Goal: Task Accomplishment & Management: Use online tool/utility

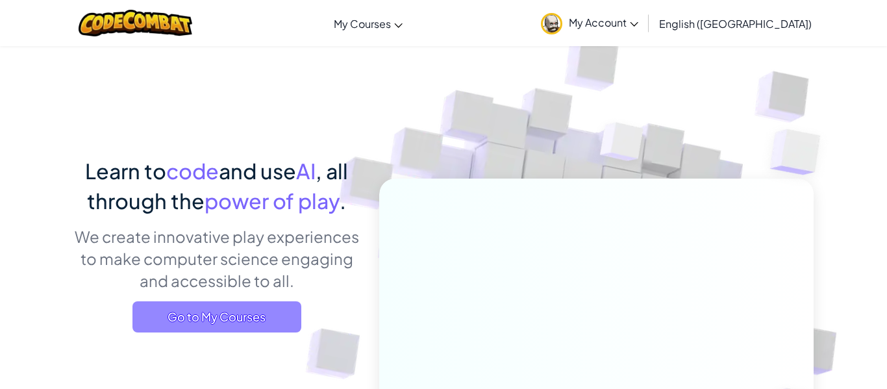
click at [214, 316] on span "Go to My Courses" at bounding box center [217, 316] width 169 height 31
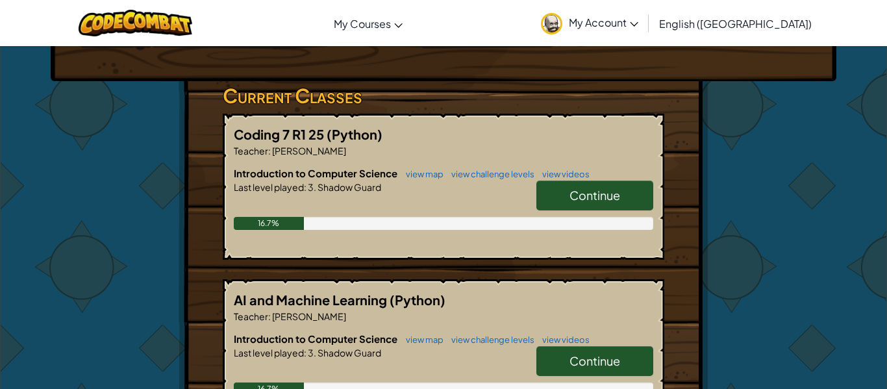
scroll to position [142, 0]
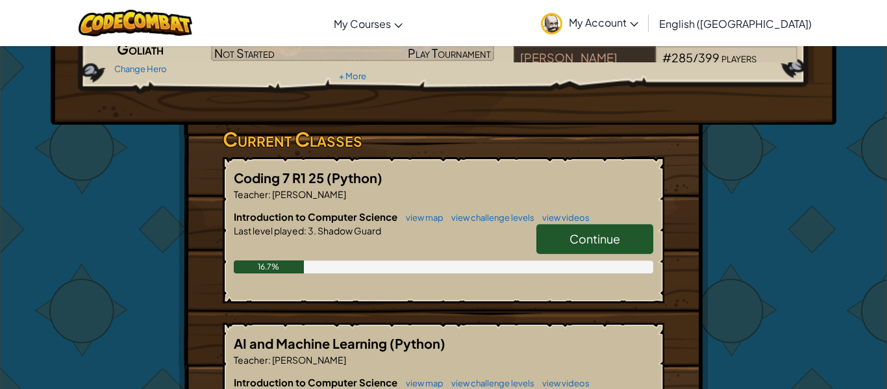
click at [561, 246] on link "Continue" at bounding box center [595, 239] width 117 height 30
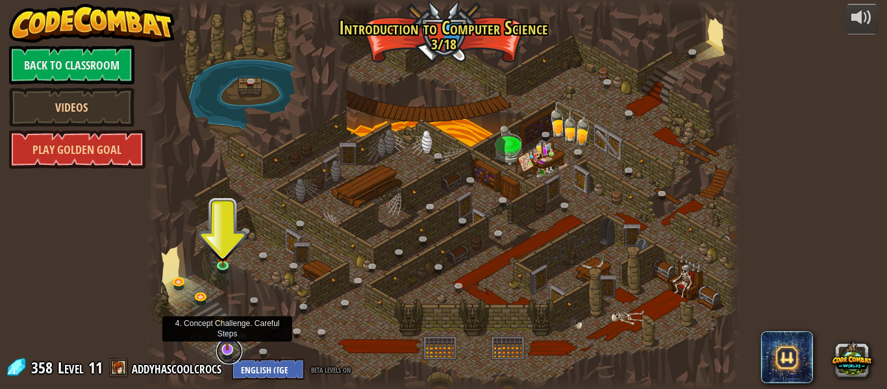
click at [227, 351] on link at bounding box center [229, 351] width 26 height 26
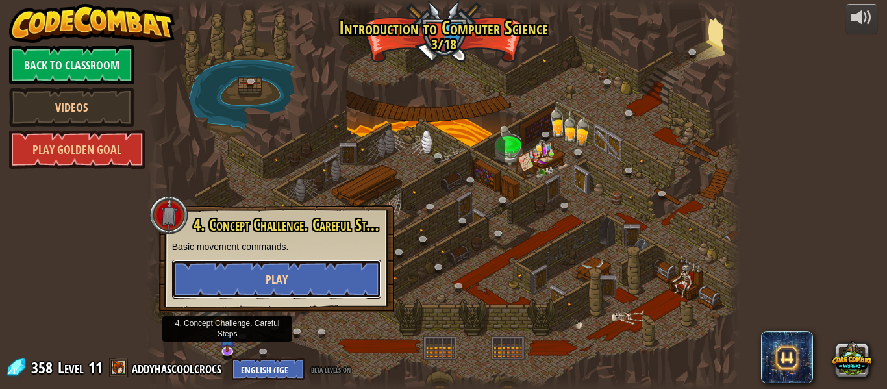
click at [268, 285] on span "Play" at bounding box center [277, 280] width 22 height 16
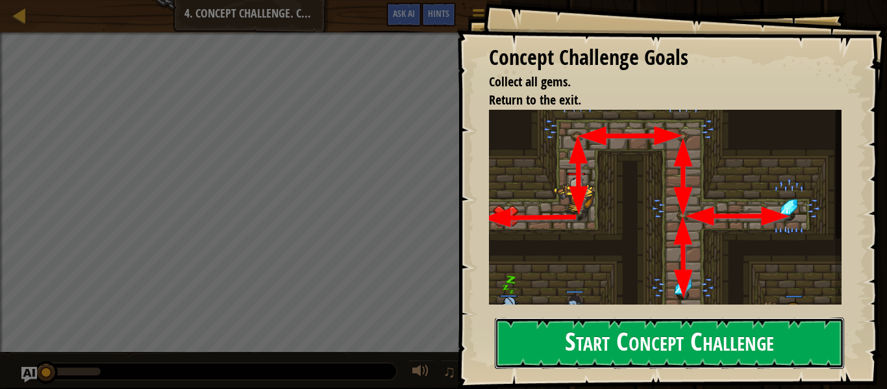
click at [526, 318] on button "Start Concept Challenge" at bounding box center [669, 343] width 349 height 51
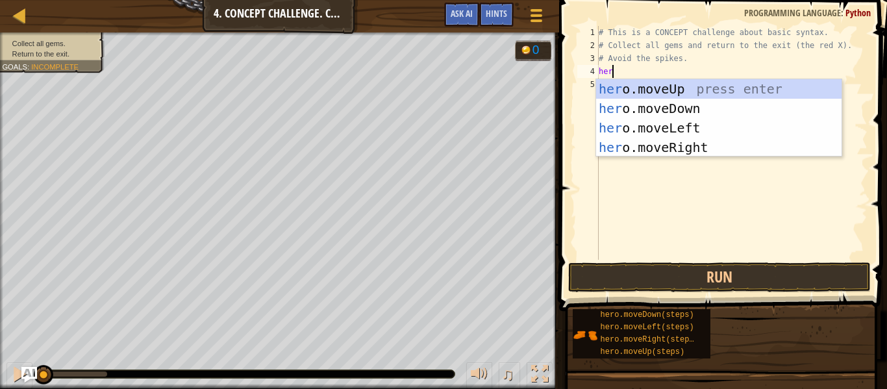
type textarea "hero"
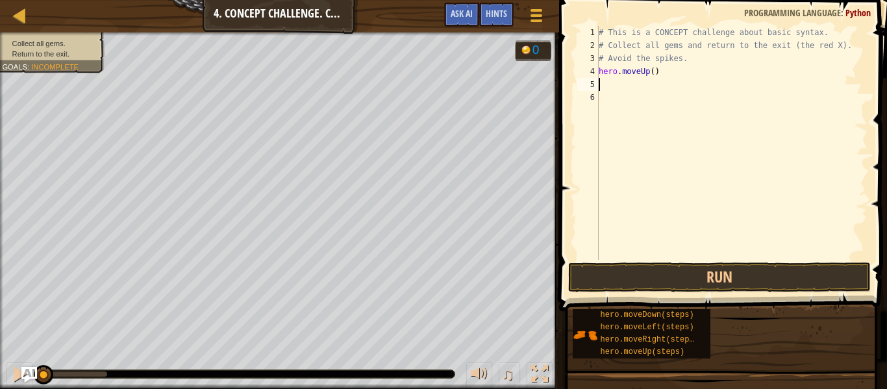
scroll to position [6, 0]
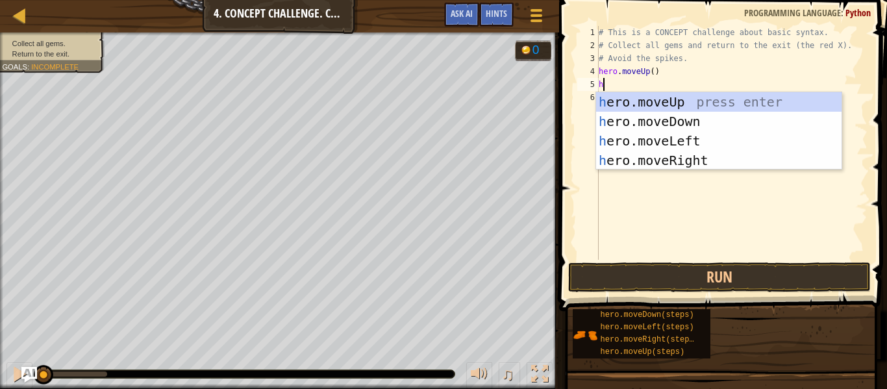
type textarea "hero"
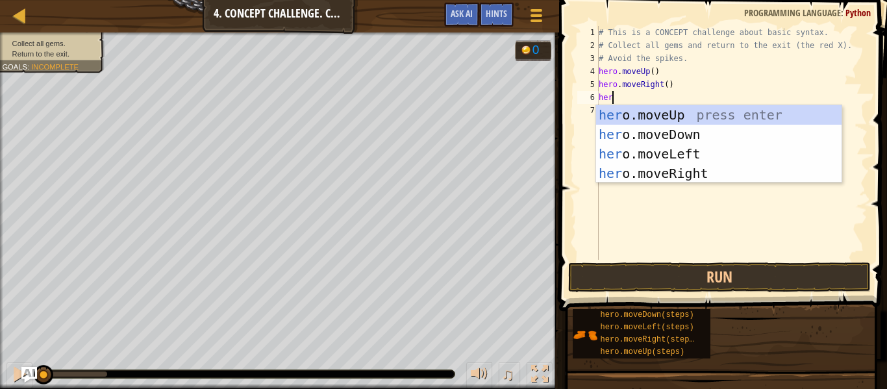
type textarea "hero"
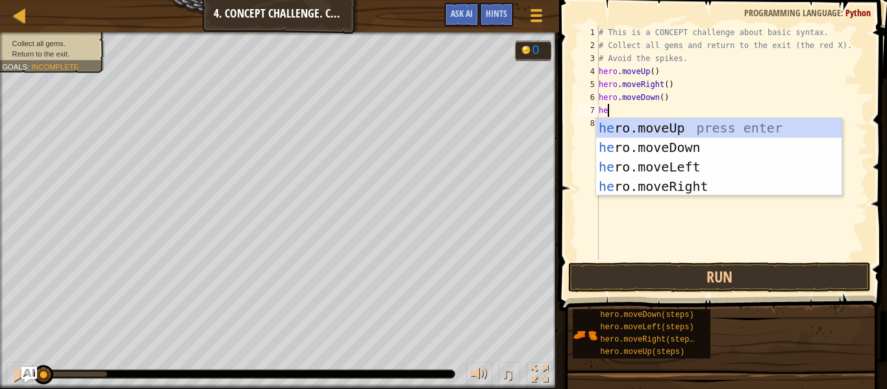
type textarea "hero"
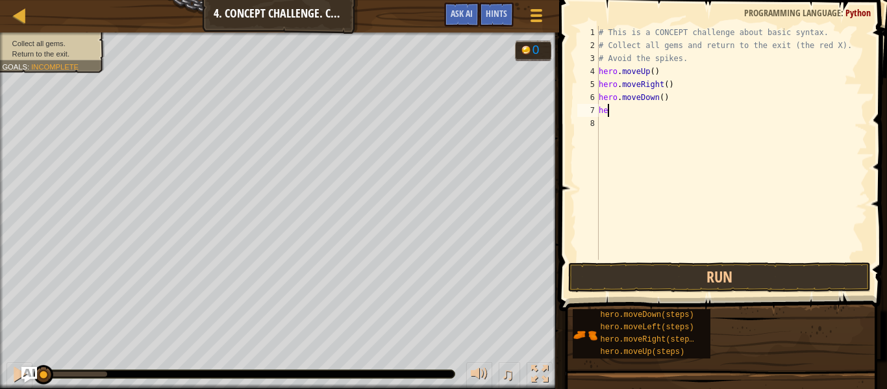
type textarea "h"
type textarea "hero.moveDown(2)"
type textarea "he"
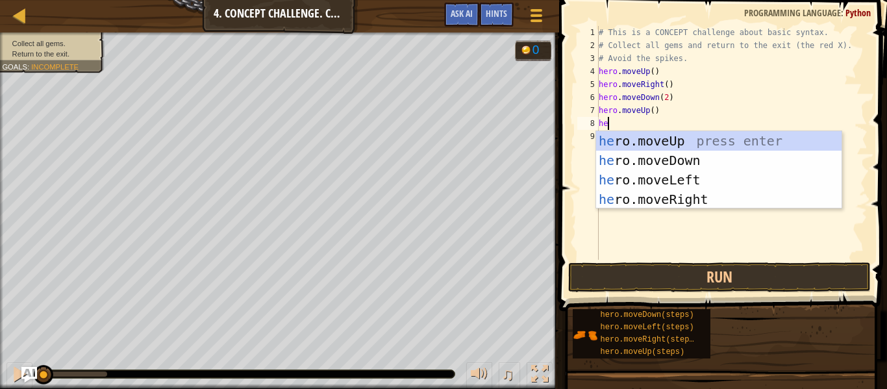
type textarea "her"
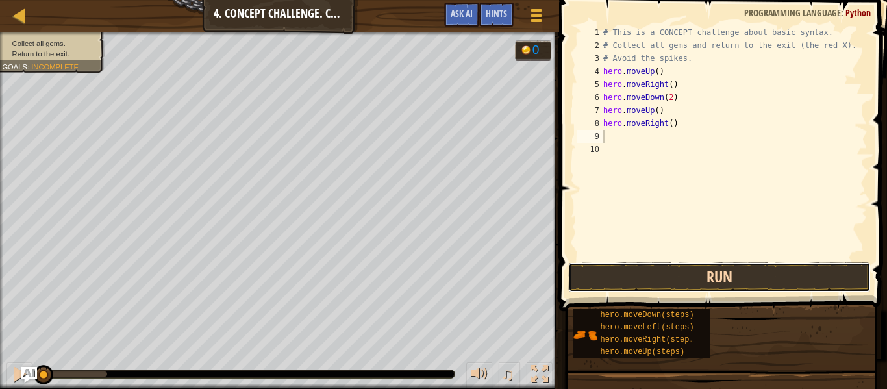
click at [622, 267] on button "Run" at bounding box center [719, 277] width 303 height 30
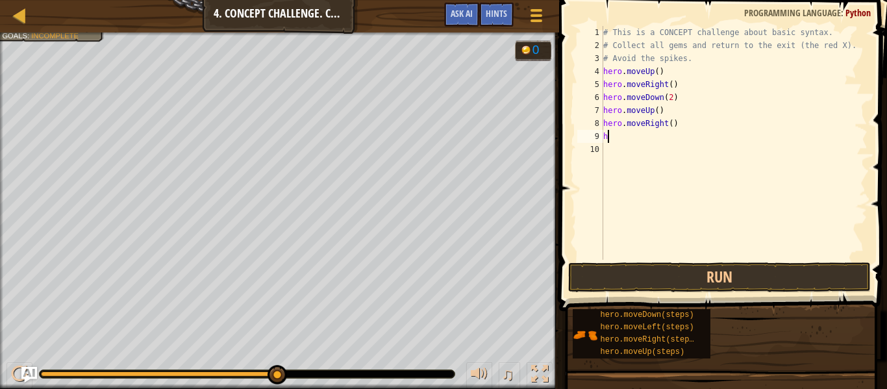
type textarea "hero"
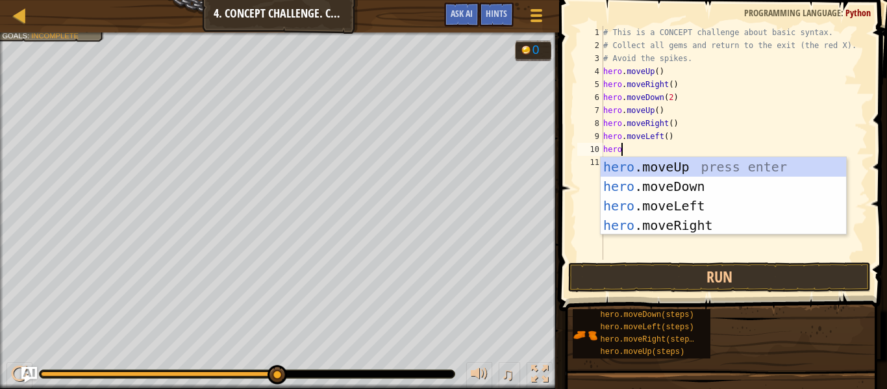
type textarea "hero."
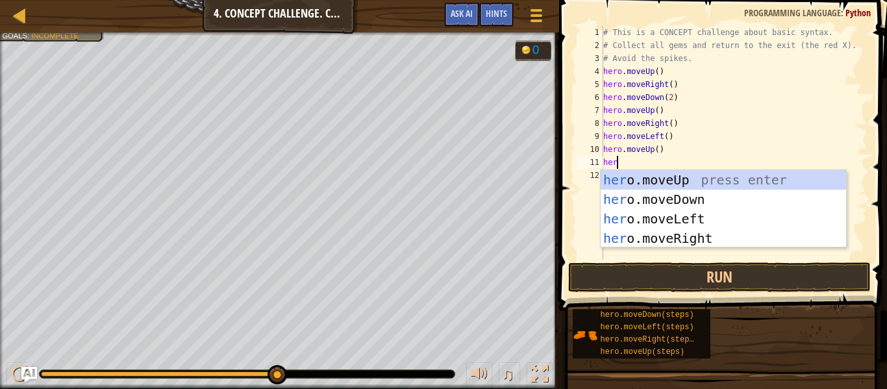
type textarea "hero"
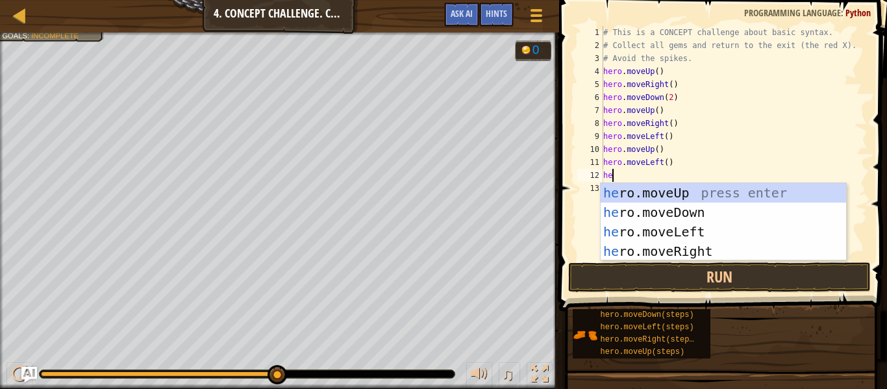
type textarea "hero"
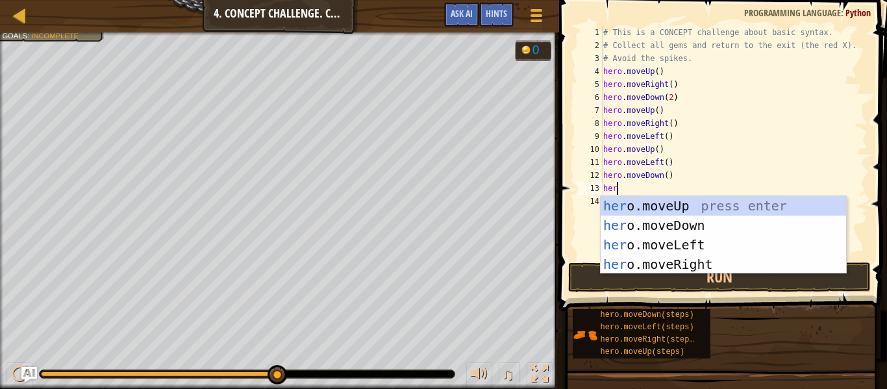
type textarea "hero"
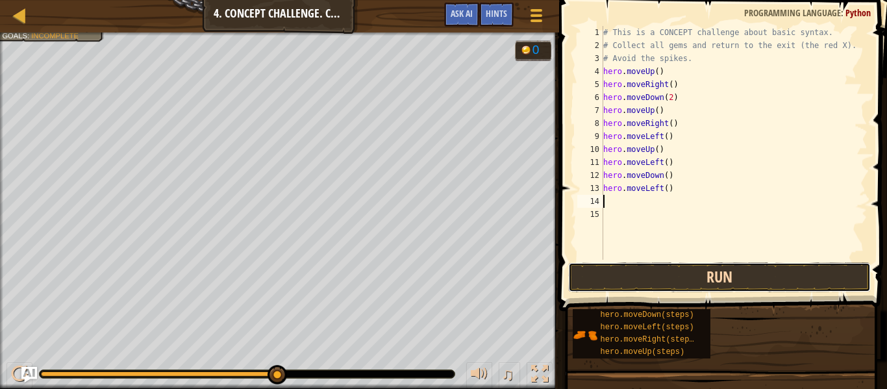
click at [613, 281] on button "Run" at bounding box center [719, 277] width 303 height 30
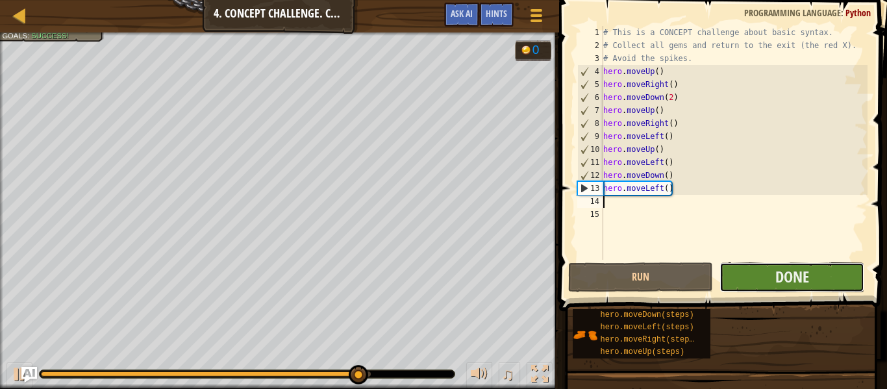
click at [757, 275] on button "Done" at bounding box center [792, 277] width 145 height 30
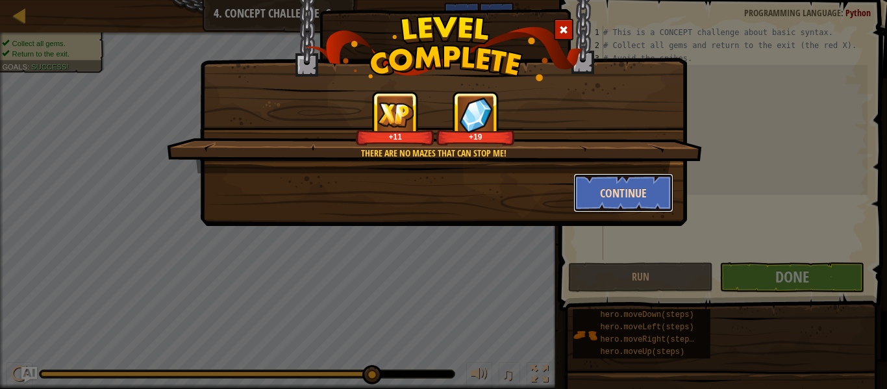
click at [613, 200] on button "Continue" at bounding box center [624, 192] width 101 height 39
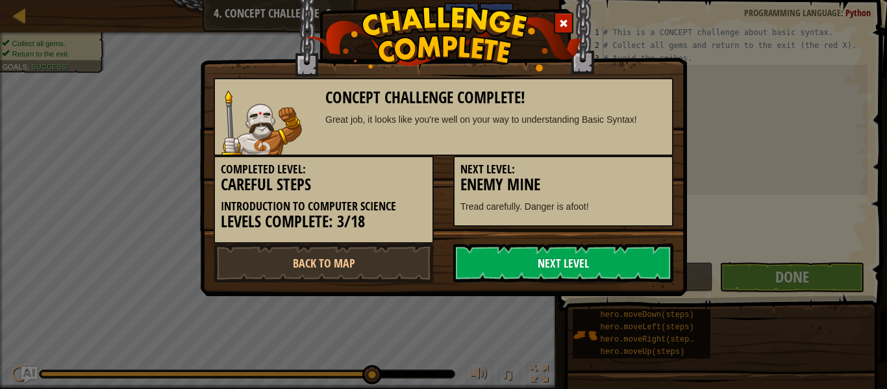
click at [516, 259] on link "Next Level" at bounding box center [563, 263] width 220 height 39
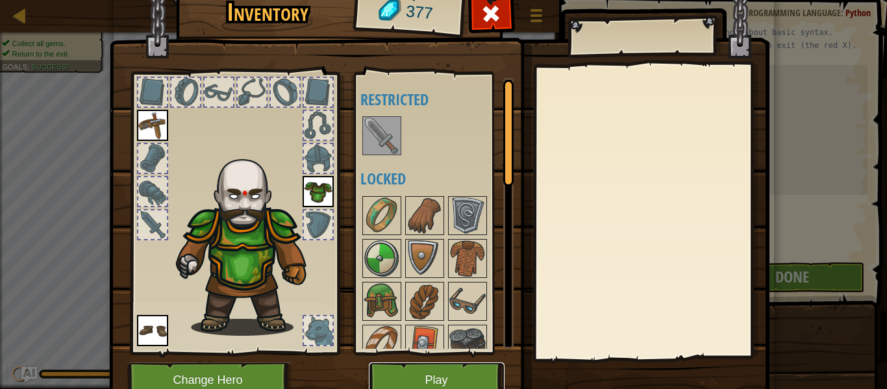
click at [482, 376] on button "Play" at bounding box center [437, 380] width 136 height 36
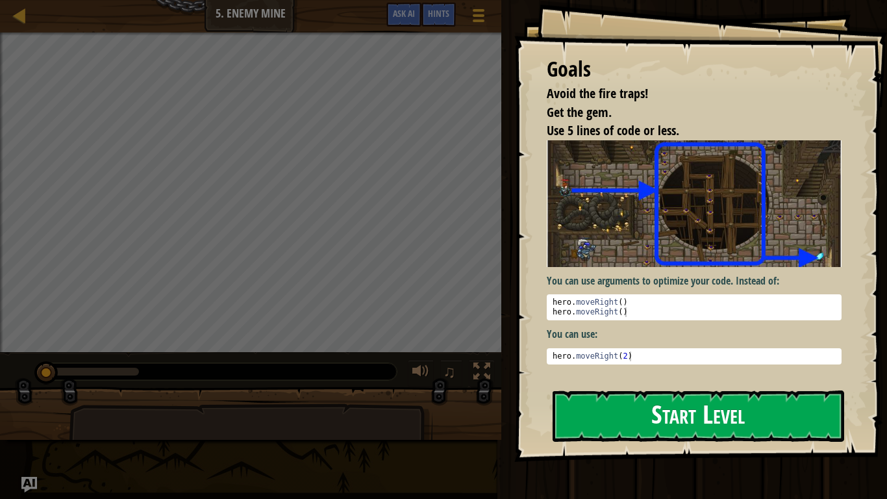
click at [694, 388] on button "Start Level" at bounding box center [699, 415] width 292 height 51
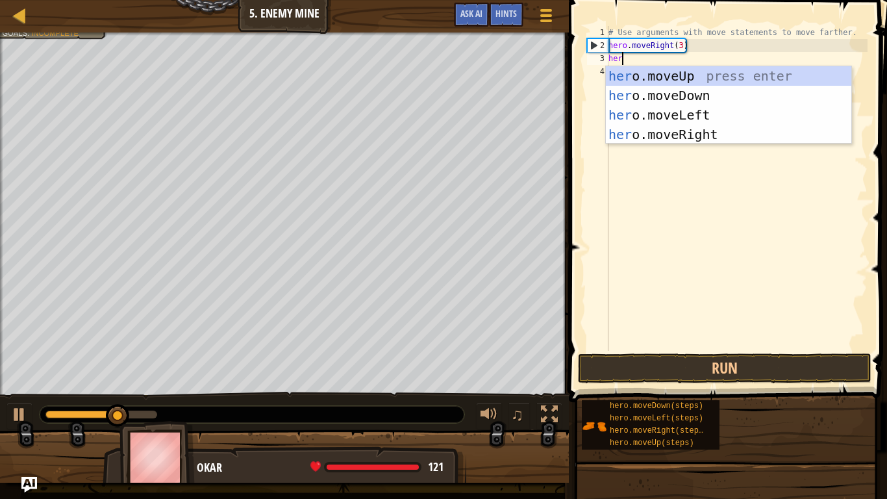
type textarea "hero"
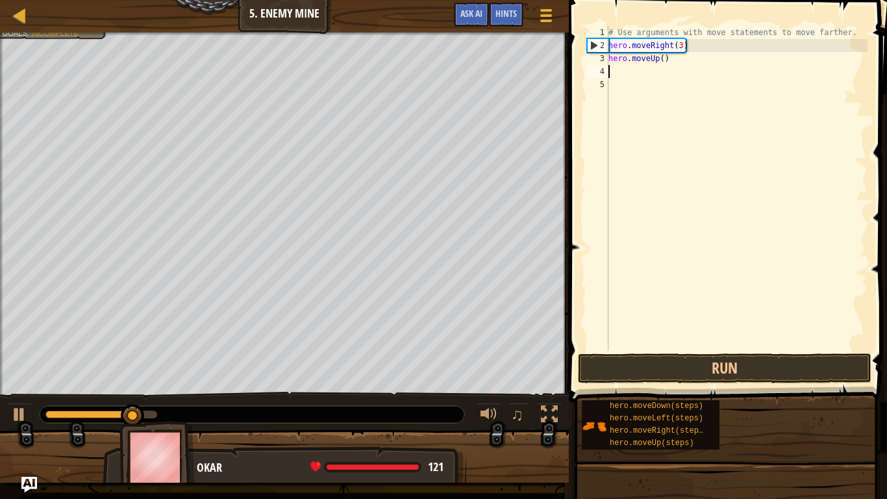
scroll to position [6, 0]
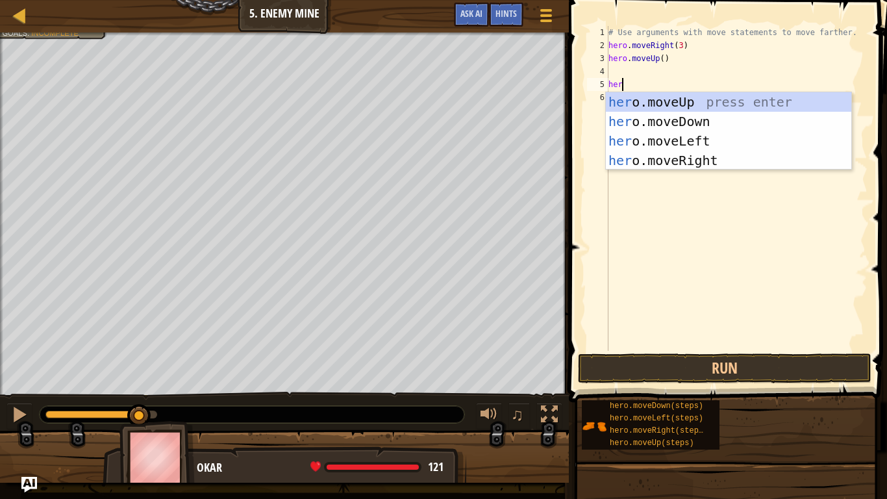
type textarea "hero"
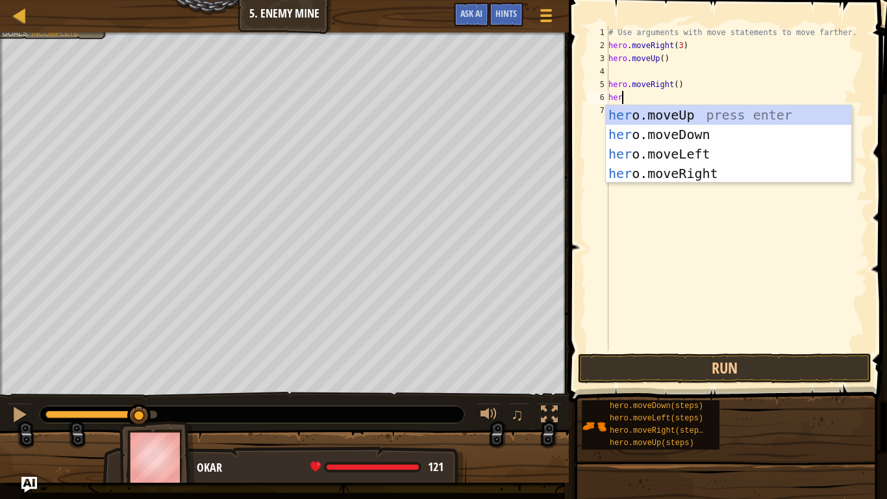
type textarea "hero"
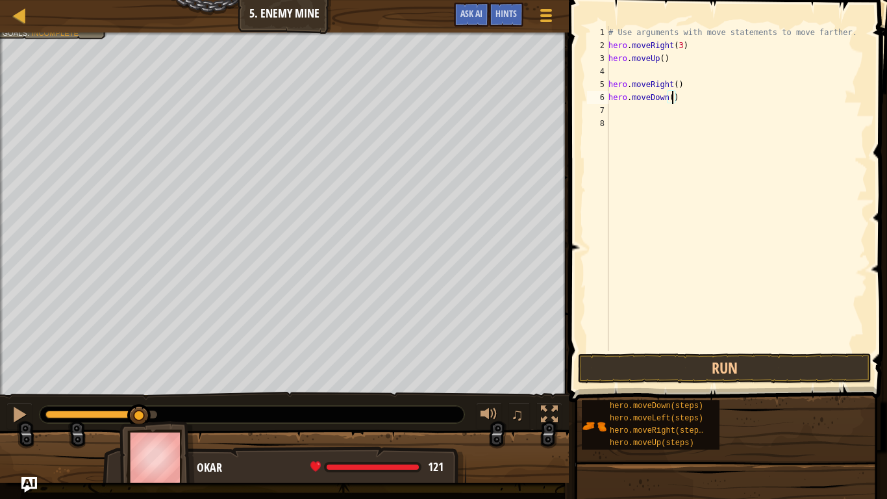
type textarea "hero.moveDown(3)"
click at [669, 374] on button "Run" at bounding box center [725, 368] width 294 height 30
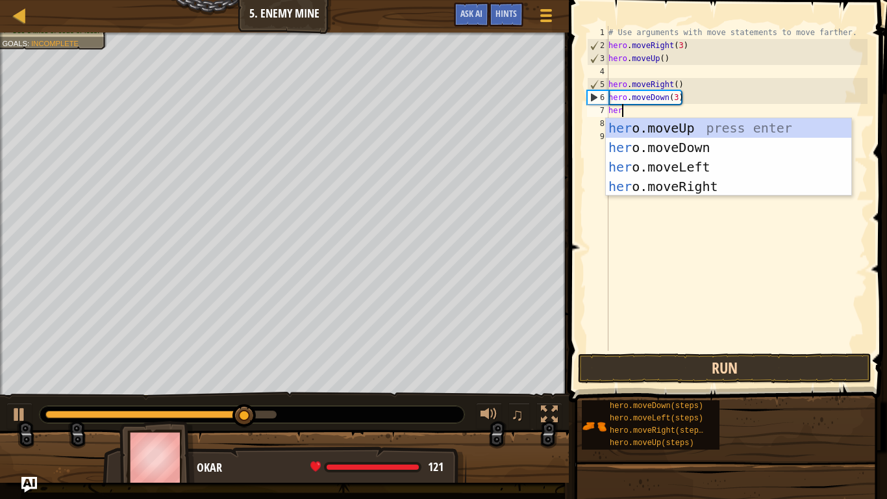
type textarea "hero"
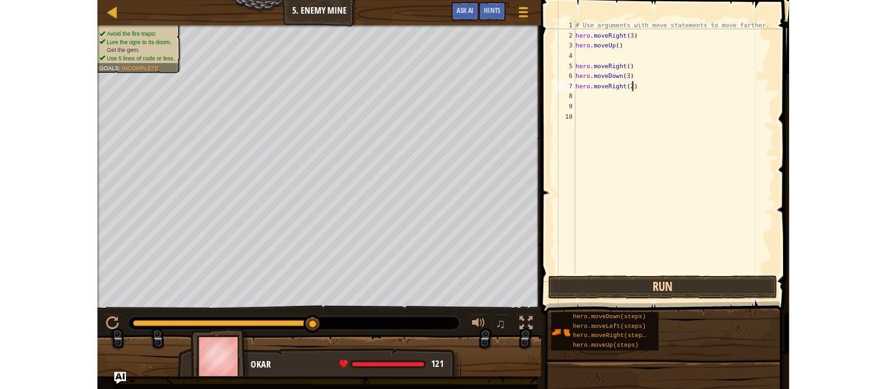
scroll to position [6, 10]
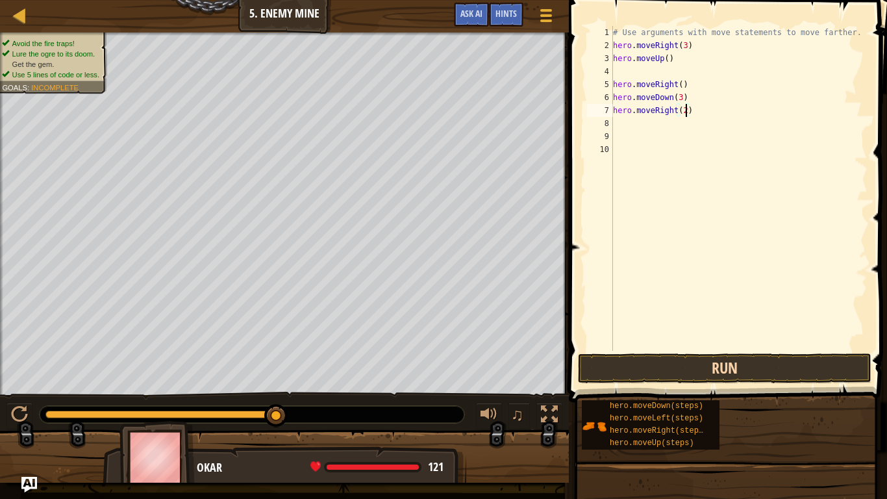
type textarea "hero.moveRight(2)"
click at [717, 377] on button "Run" at bounding box center [725, 368] width 294 height 30
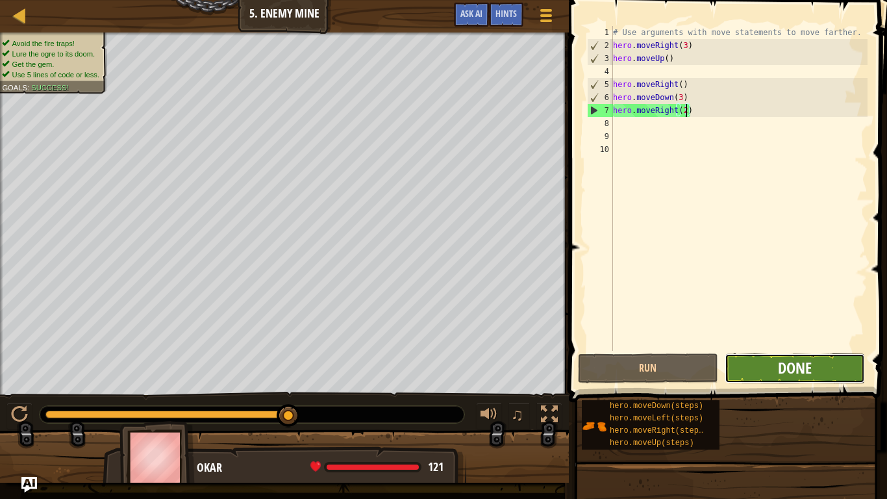
click at [783, 361] on span "Done" at bounding box center [795, 367] width 34 height 21
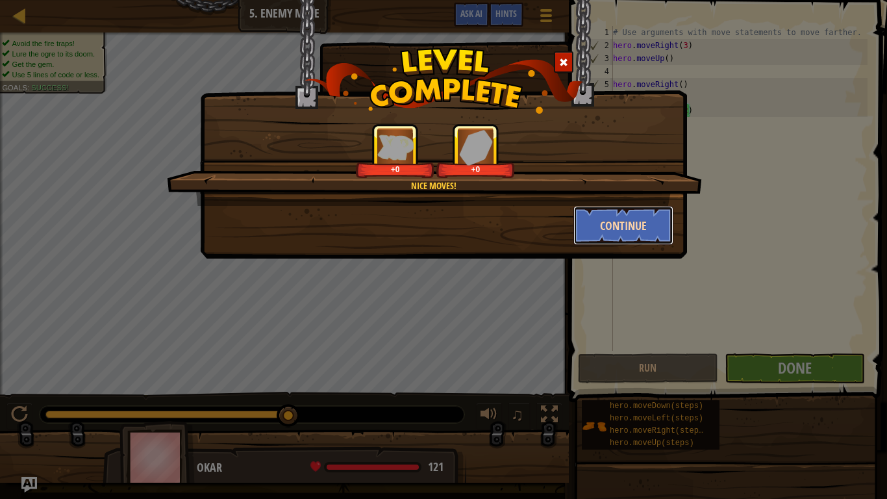
click at [611, 229] on button "Continue" at bounding box center [624, 225] width 101 height 39
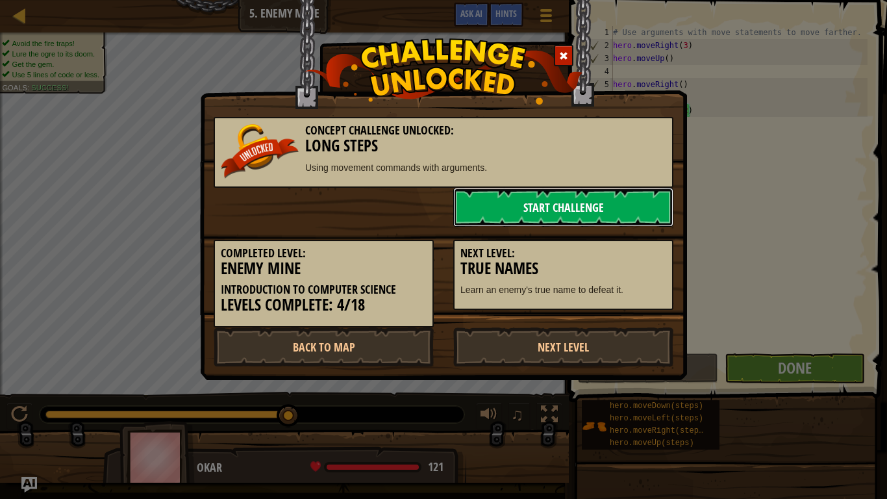
click at [498, 201] on link "Start Challenge" at bounding box center [563, 207] width 220 height 39
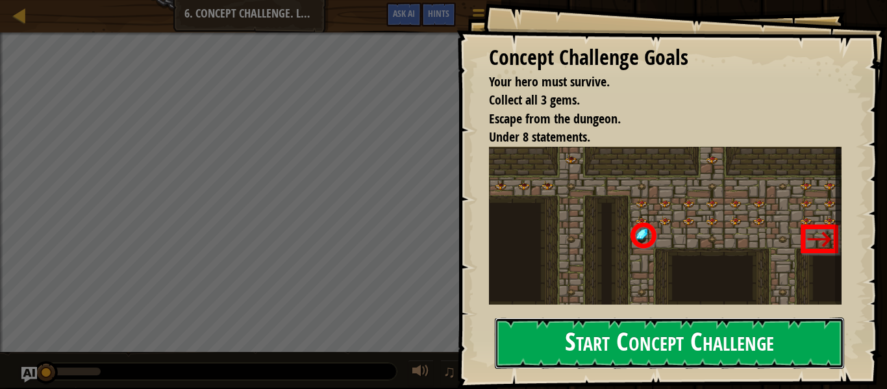
click at [639, 339] on button "Start Concept Challenge" at bounding box center [669, 343] width 349 height 51
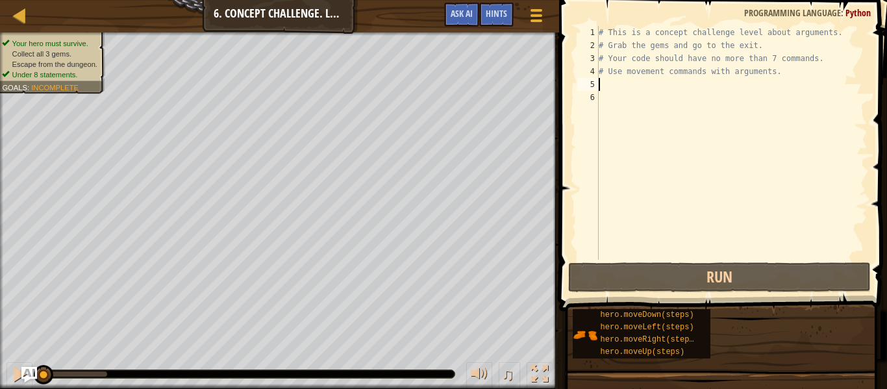
scroll to position [6, 0]
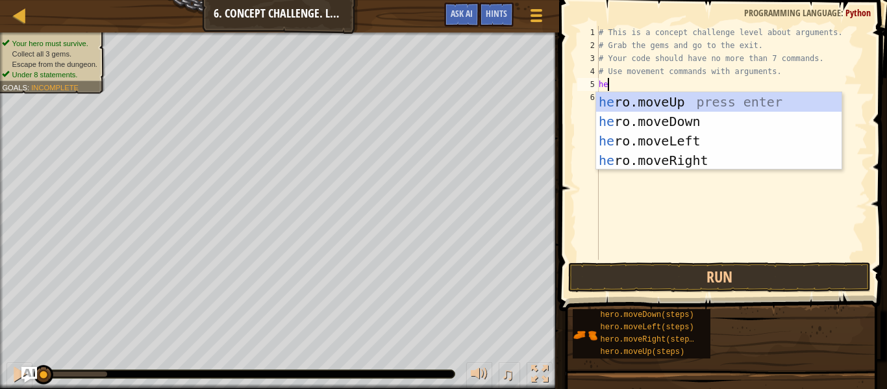
type textarea "her"
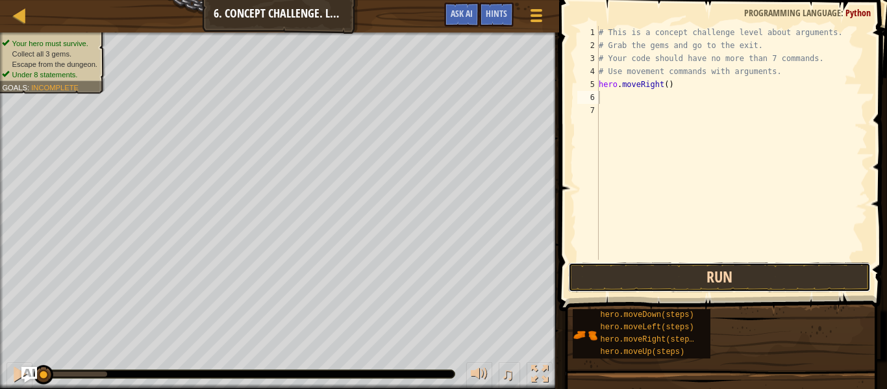
click at [590, 272] on button "Run" at bounding box center [719, 277] width 303 height 30
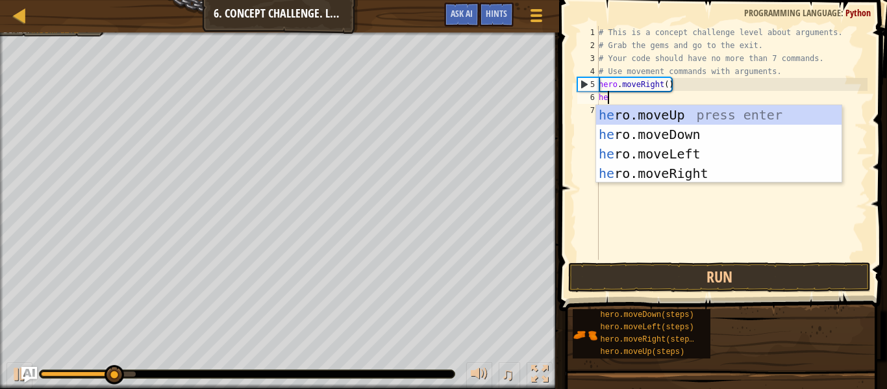
type textarea "hero"
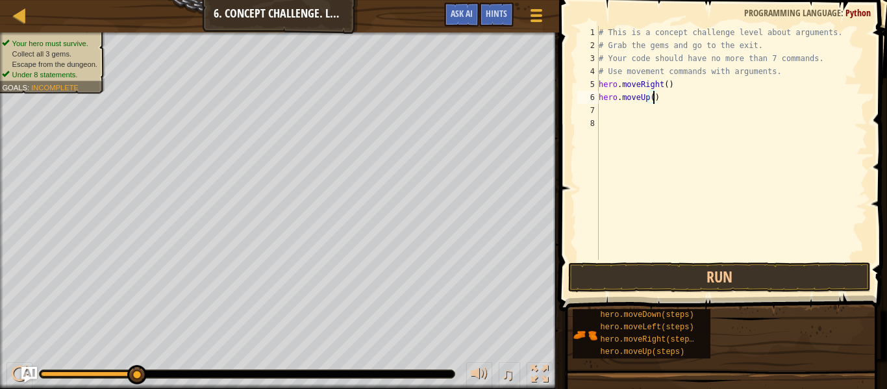
scroll to position [6, 8]
type textarea "hero.moveUp(3)"
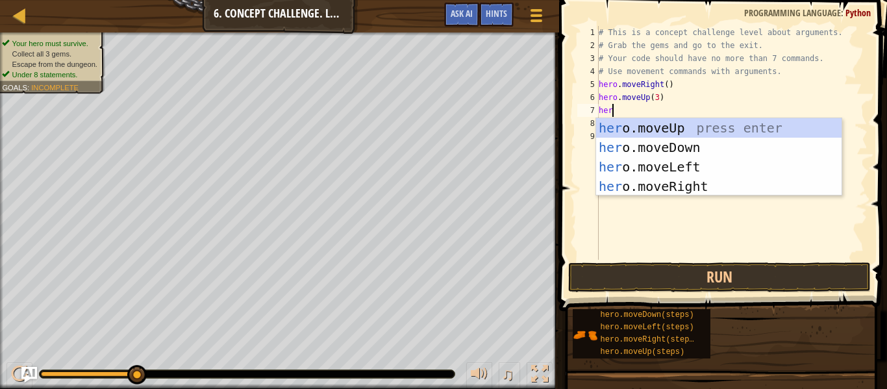
type textarea "hero"
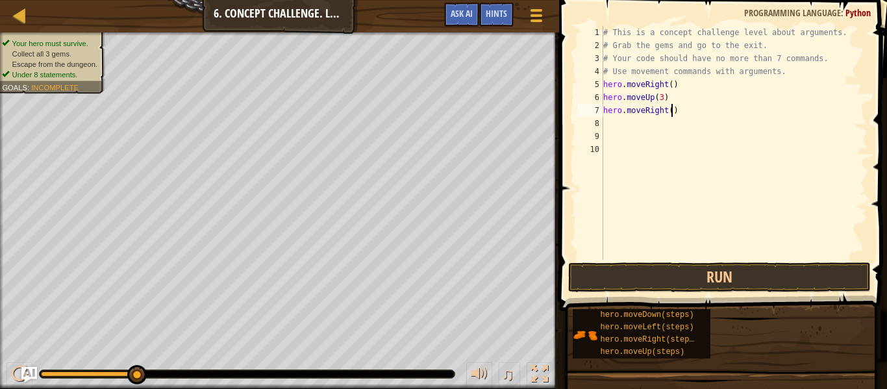
click at [674, 109] on div "# This is a concept challenge level about arguments. # Grab the gems and go to …" at bounding box center [734, 156] width 267 height 260
type textarea "hero.moveRight(2)"
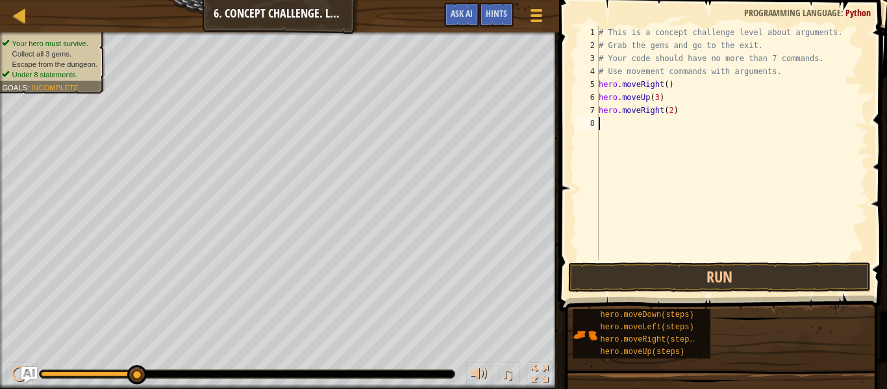
type textarea "g"
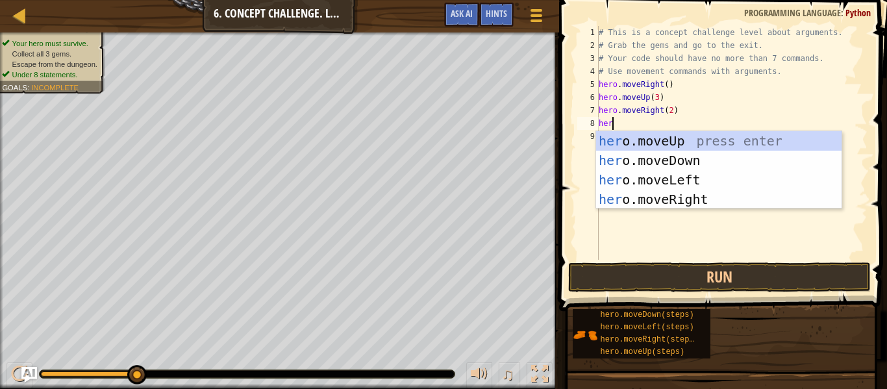
type textarea "hero"
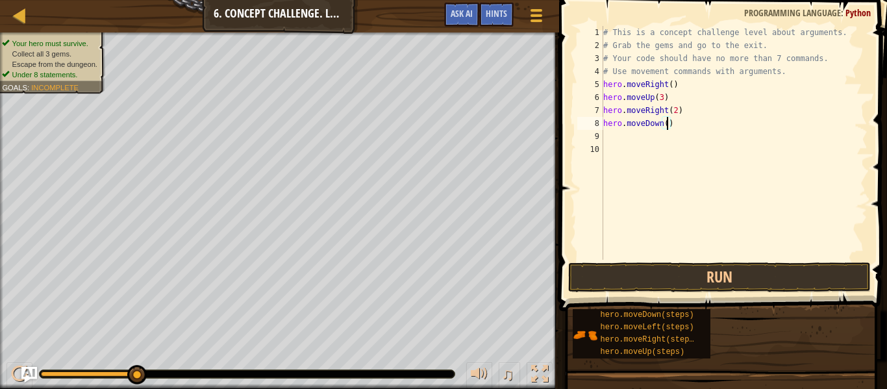
type textarea "hero.moveDown(3)"
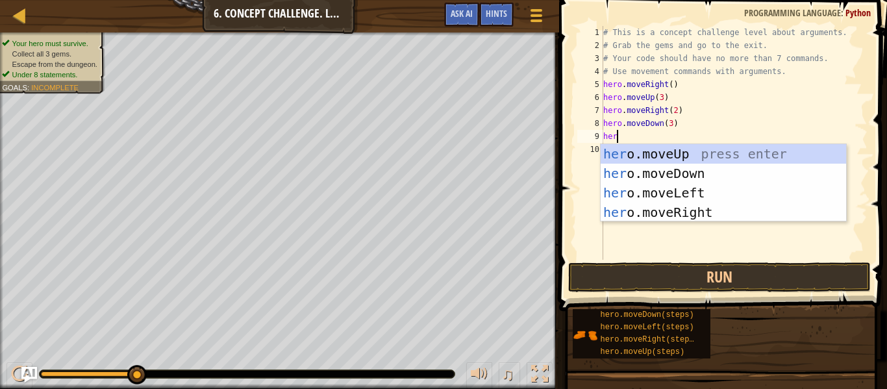
type textarea "hero"
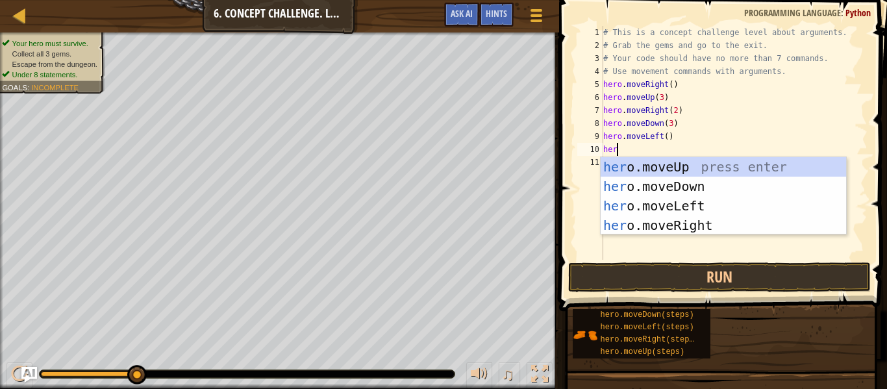
type textarea "hero"
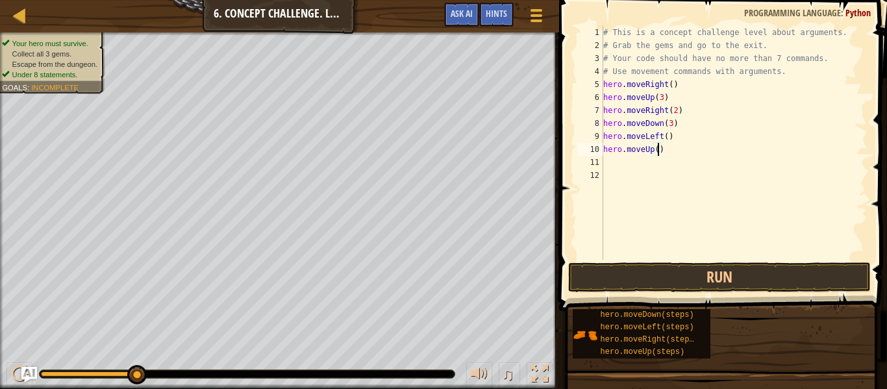
type textarea "hero.moveUp(3)"
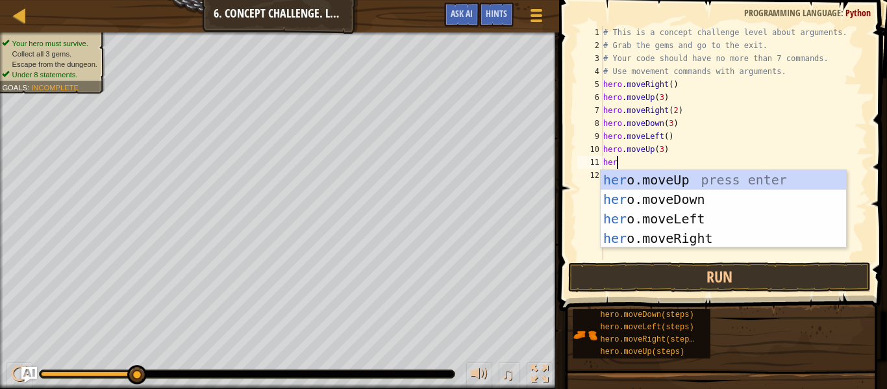
type textarea "hero"
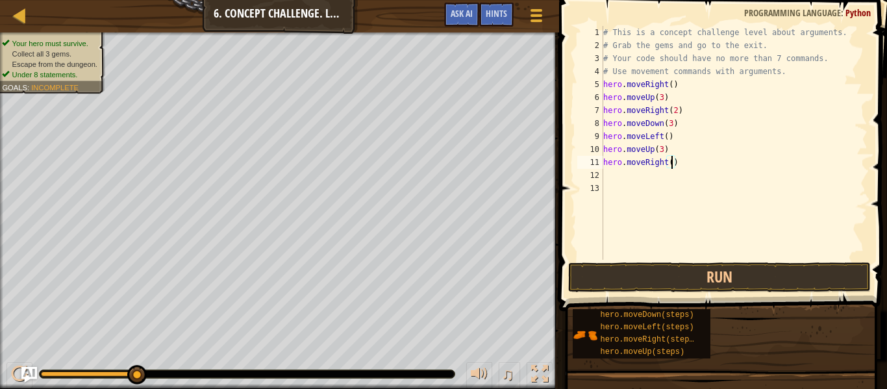
type textarea "hero.moveRight(3)"
click at [676, 286] on button "Run" at bounding box center [719, 277] width 303 height 30
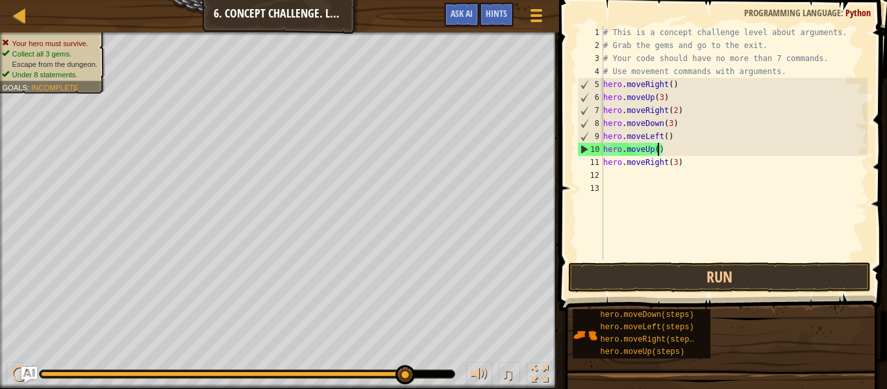
scroll to position [6, 8]
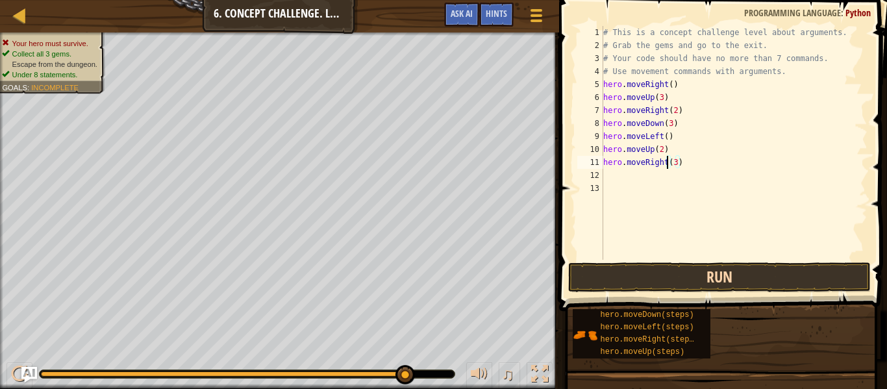
type textarea "hero.moveRight(3)"
click at [704, 273] on button "Run" at bounding box center [719, 277] width 303 height 30
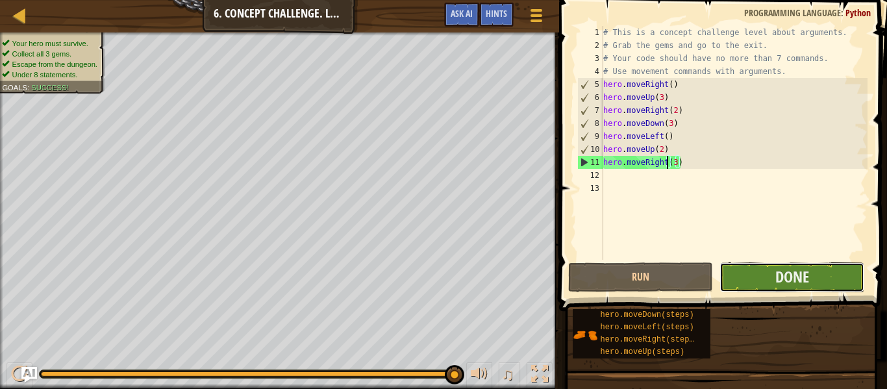
click at [770, 278] on button "Done" at bounding box center [792, 277] width 145 height 30
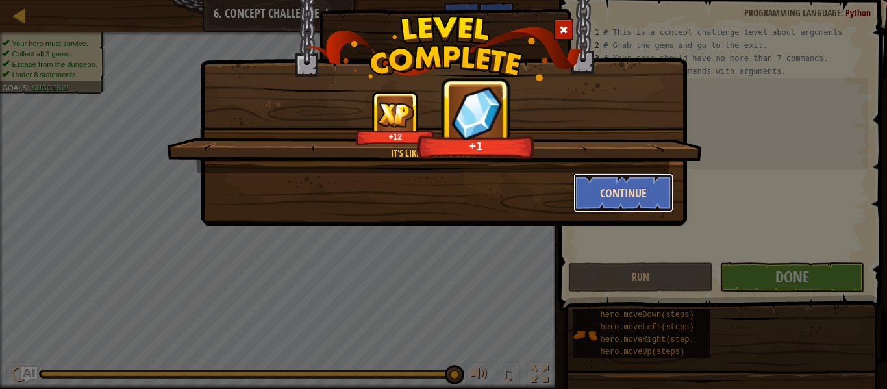
click at [642, 195] on button "Continue" at bounding box center [624, 192] width 101 height 39
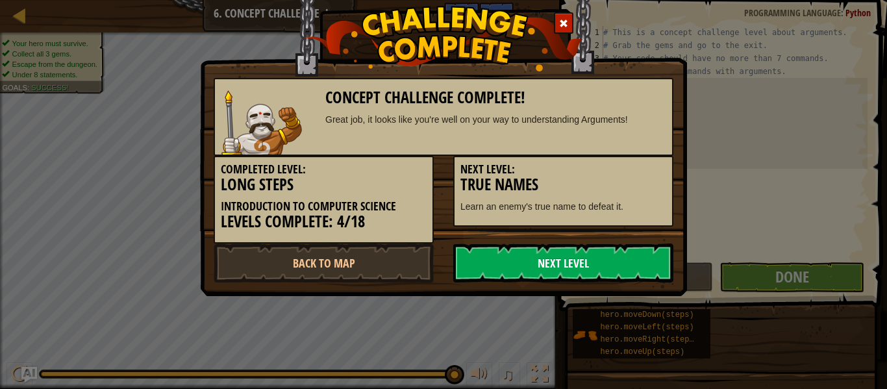
click at [571, 266] on link "Next Level" at bounding box center [563, 263] width 220 height 39
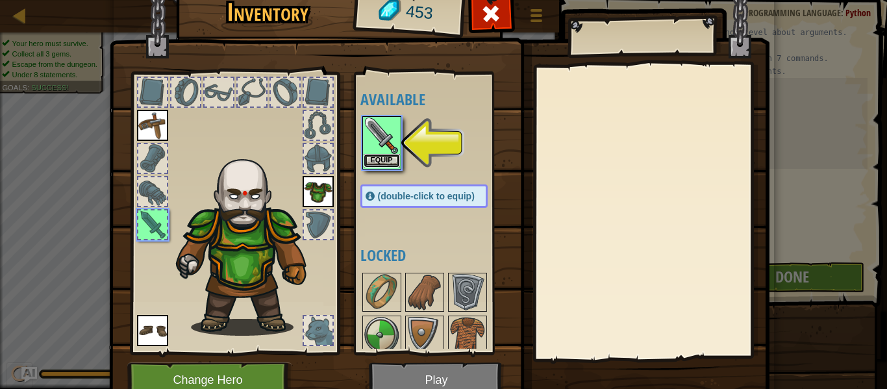
click at [382, 157] on button "Equip" at bounding box center [382, 161] width 36 height 14
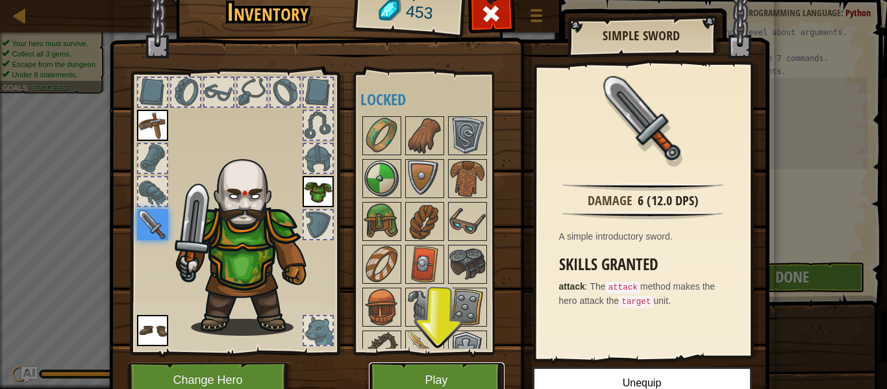
click at [427, 380] on button "Play" at bounding box center [437, 380] width 136 height 36
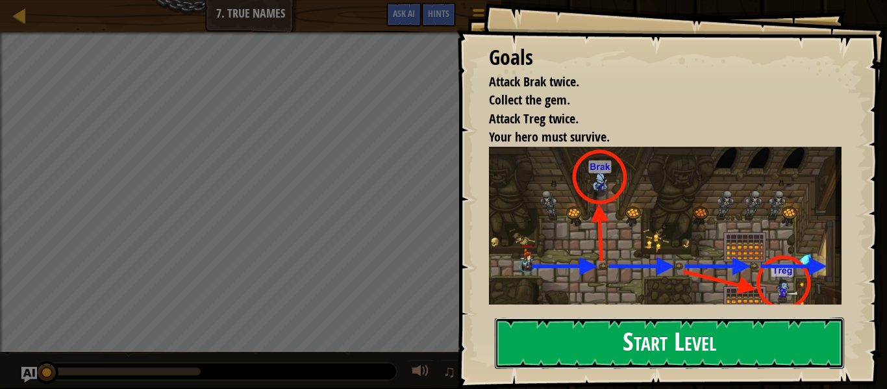
click at [618, 349] on button "Start Level" at bounding box center [669, 343] width 349 height 51
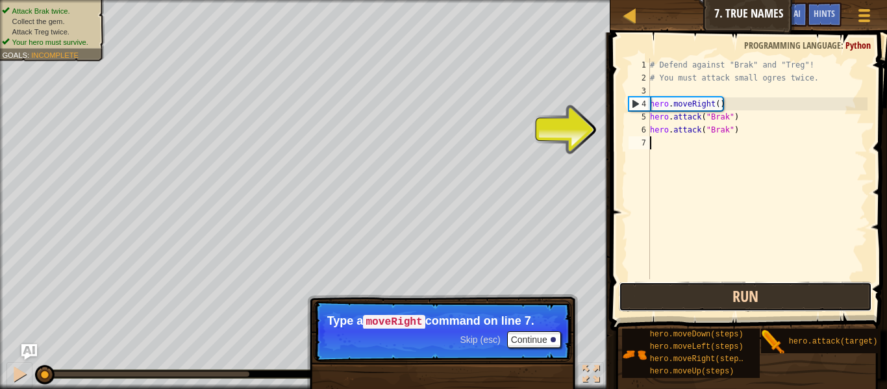
click at [666, 299] on button "Run" at bounding box center [745, 297] width 253 height 30
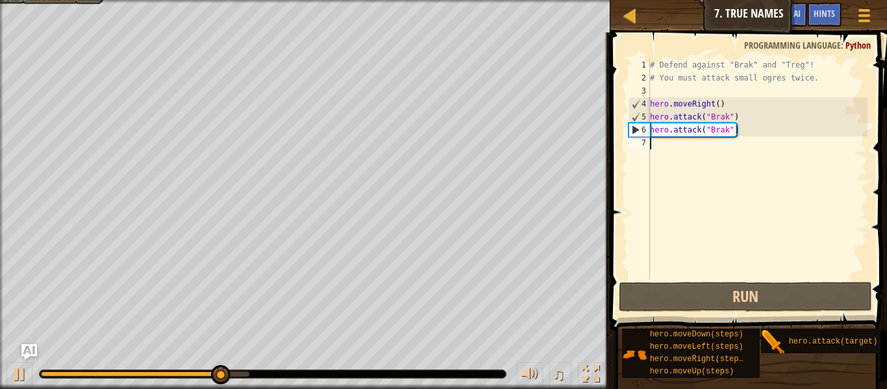
type textarea "hero.attack("Brak")"
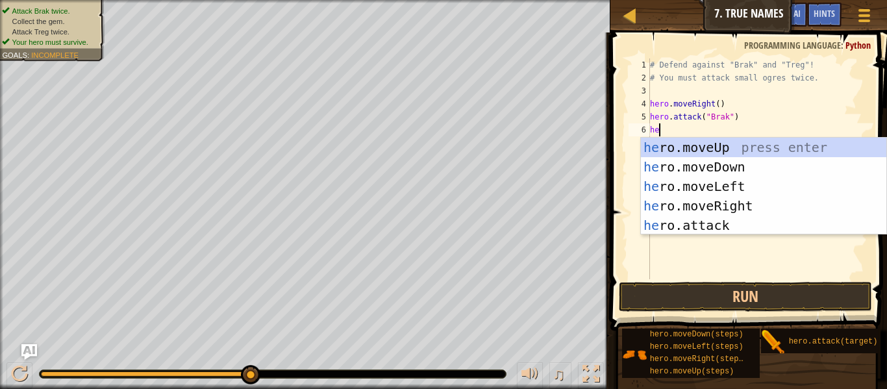
type textarea "her"
click at [658, 199] on div "her o.moveUp press enter her o.moveDown press enter her o.moveLeft press enter …" at bounding box center [764, 206] width 246 height 136
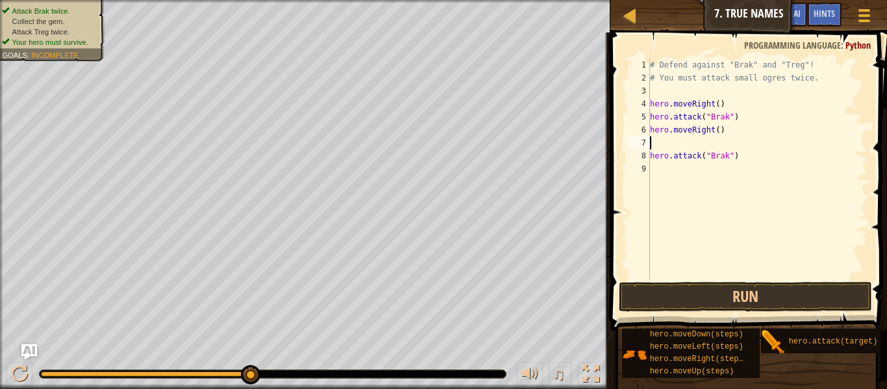
scroll to position [6, 0]
click at [718, 131] on div "# Defend against "Brak" and "Treg"! # You must attack small ogres twice. hero .…" at bounding box center [758, 181] width 220 height 247
type textarea "hero.moveRight(2)"
type textarea "hero.attack("Treg")"
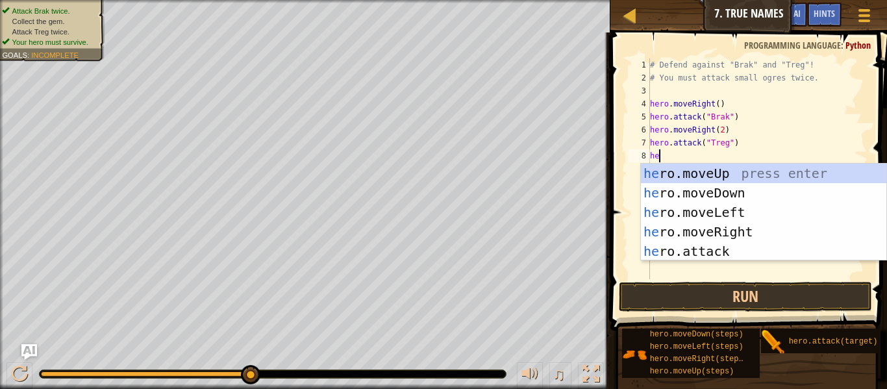
type textarea "hero"
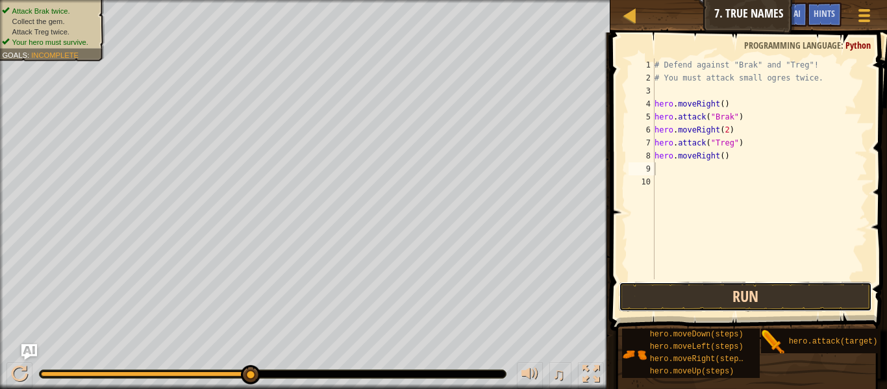
click at [745, 302] on button "Run" at bounding box center [745, 297] width 253 height 30
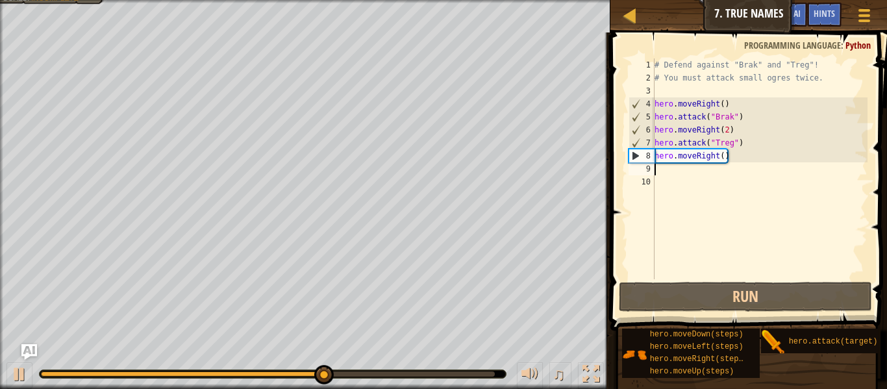
click at [742, 134] on div "# Defend against "Brak" and "Treg"! # You must attack small ogres twice. hero .…" at bounding box center [760, 181] width 216 height 247
type textarea "hero.moveRight(2)"
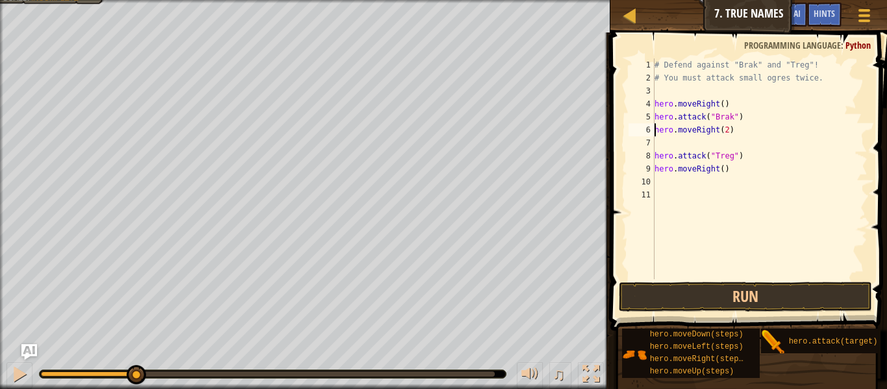
scroll to position [6, 1]
type textarea "hero.moveRight(2)"
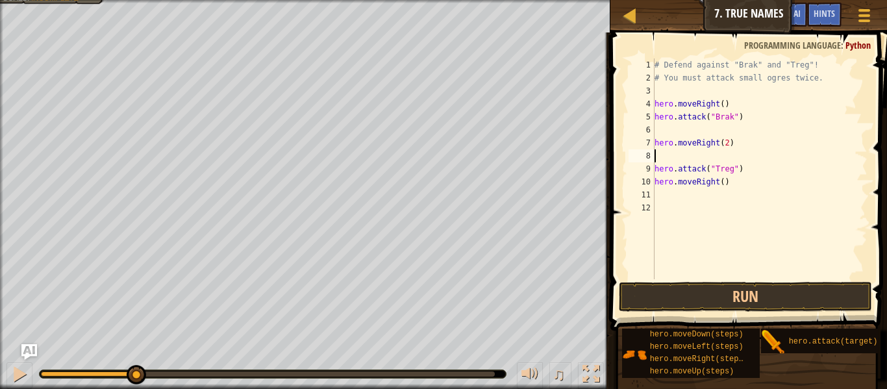
scroll to position [6, 0]
type textarea "hero.moveRight(2)"
type textarea "hero.attack("Brak")"
click at [747, 133] on div "# Defend against "Brak" and "Treg"! # You must attack small ogres twice. hero .…" at bounding box center [760, 181] width 216 height 247
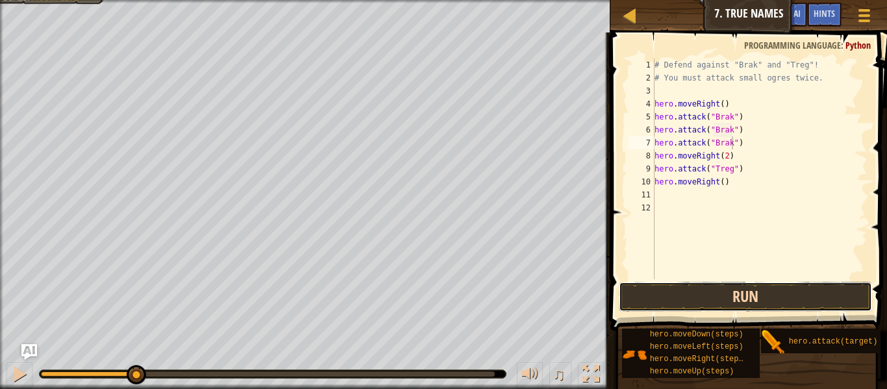
click at [758, 305] on button "Run" at bounding box center [745, 297] width 253 height 30
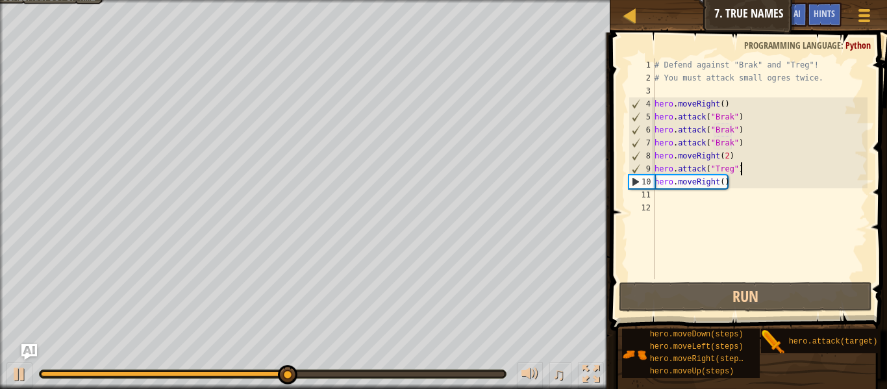
click at [744, 169] on div "# Defend against "Brak" and "Treg"! # You must attack small ogres twice. hero .…" at bounding box center [760, 181] width 216 height 247
type textarea "hero.attack("Treg")"
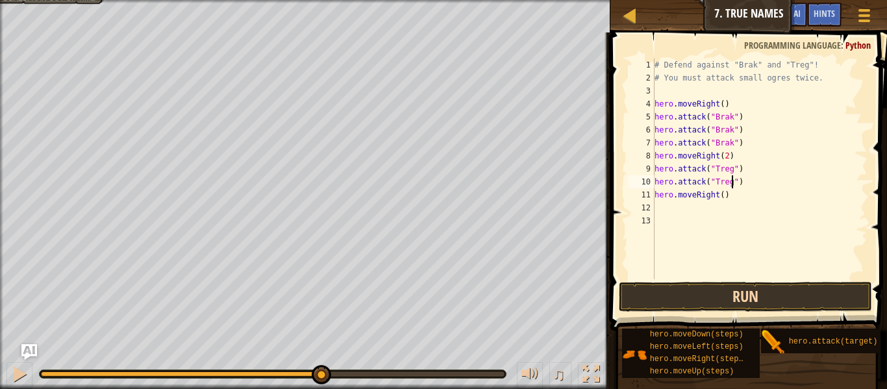
type textarea "hero.attack("Treg")"
click at [742, 296] on button "Run" at bounding box center [745, 297] width 253 height 30
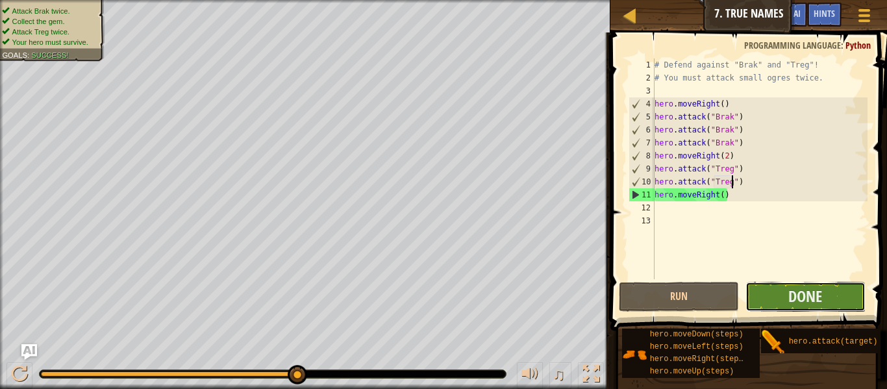
click at [775, 290] on button "Done" at bounding box center [806, 297] width 120 height 30
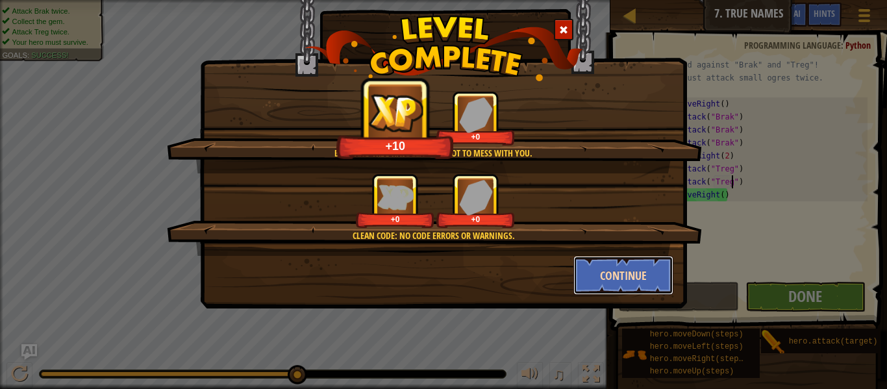
click at [623, 270] on button "Continue" at bounding box center [624, 275] width 101 height 39
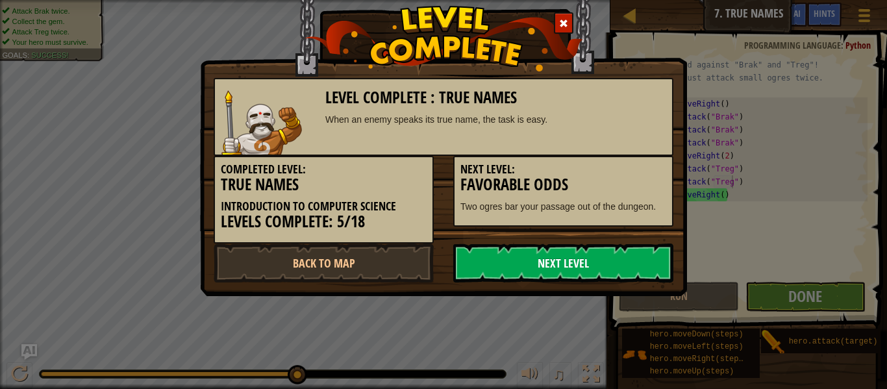
click at [548, 272] on link "Next Level" at bounding box center [563, 263] width 220 height 39
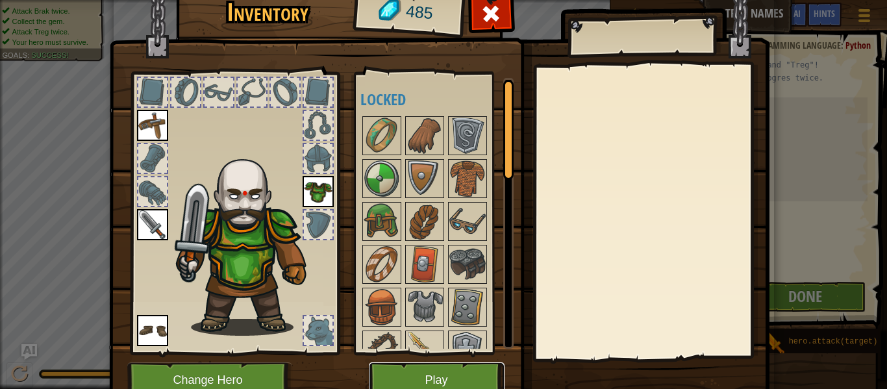
click at [401, 372] on button "Play" at bounding box center [437, 380] width 136 height 36
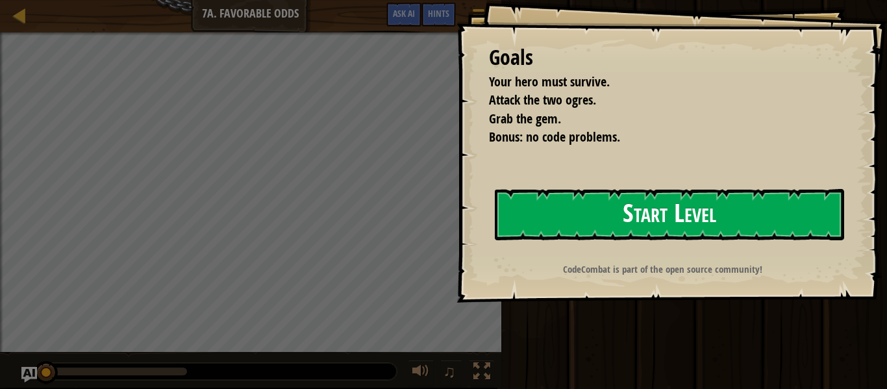
click at [624, 226] on button "Start Level" at bounding box center [669, 214] width 349 height 51
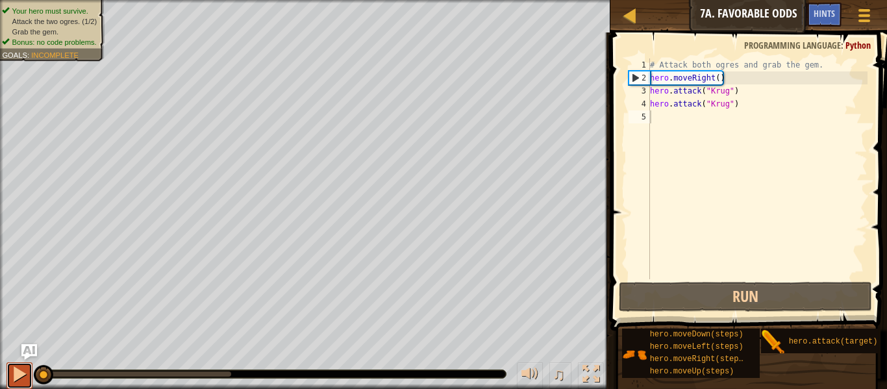
click at [14, 388] on button at bounding box center [19, 375] width 26 height 27
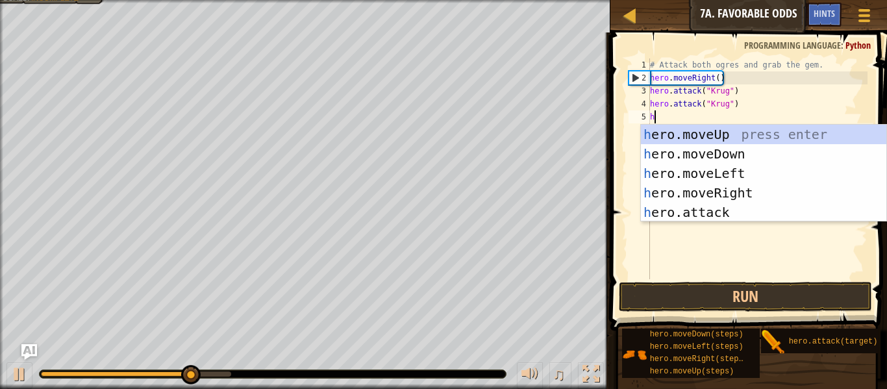
scroll to position [6, 0]
type textarea "hero"
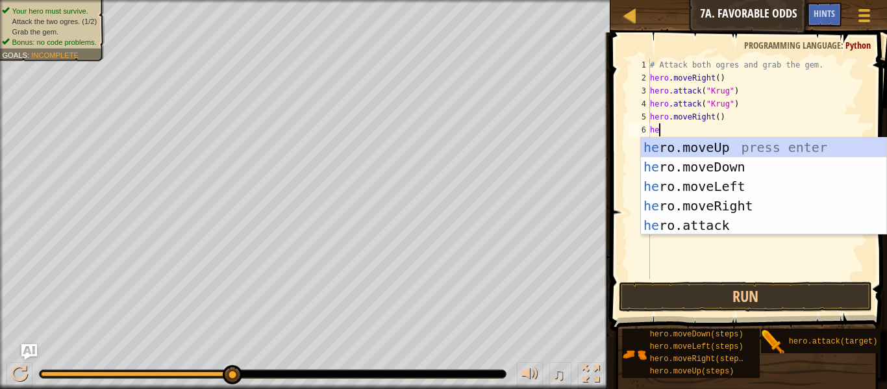
type textarea "hero"
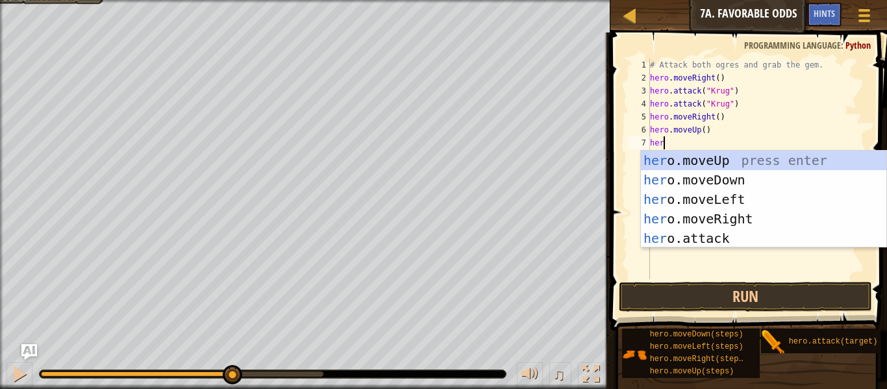
scroll to position [6, 1]
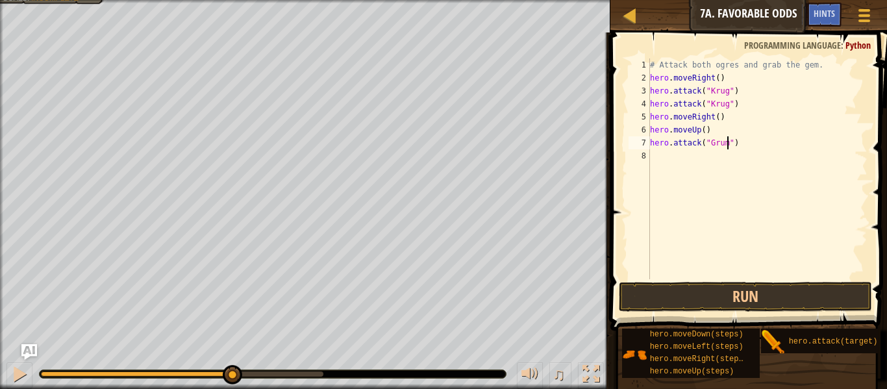
type textarea "hero.attack("Grump")"
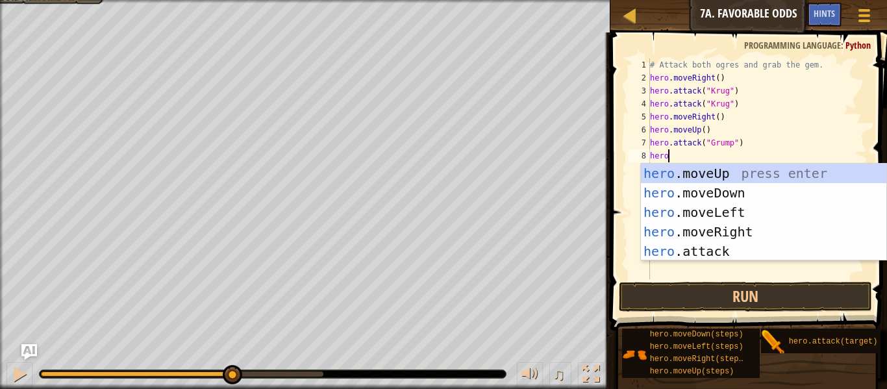
scroll to position [6, 2]
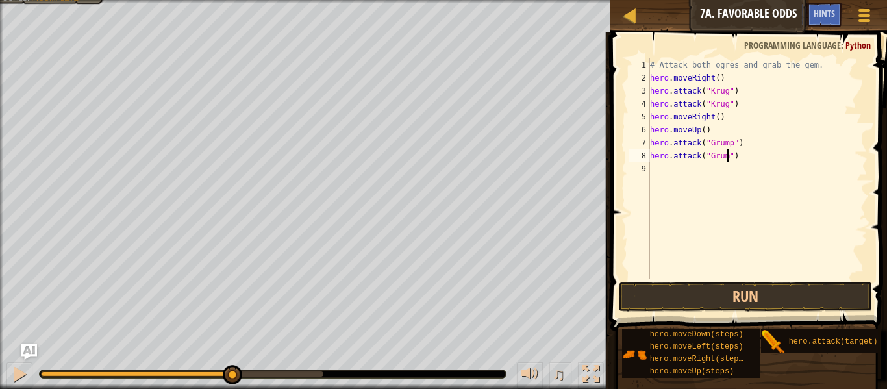
type textarea "hero.attack("Grump")"
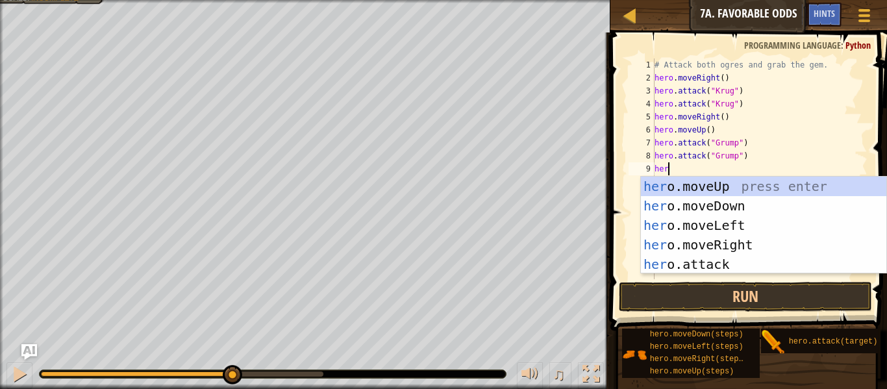
type textarea "hero"
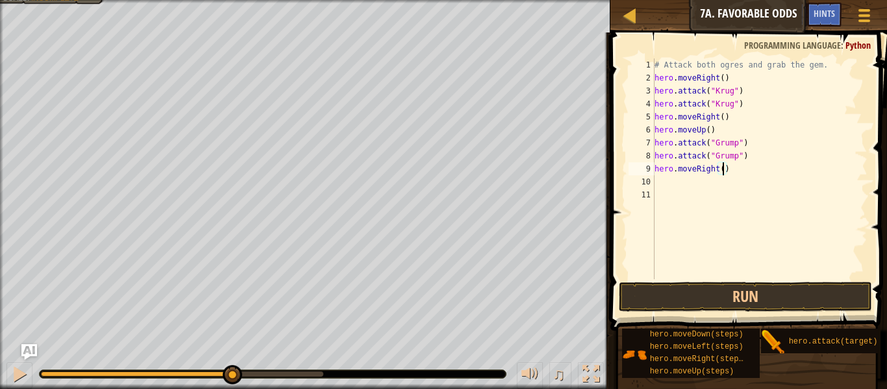
scroll to position [6, 10]
click at [686, 285] on button "Run" at bounding box center [745, 297] width 253 height 30
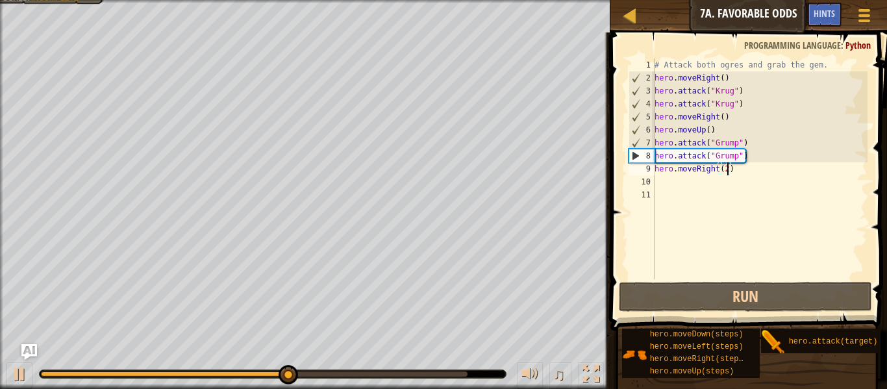
click at [709, 168] on div "# Attack both ogres and grab the gem. hero . moveRight ( ) hero . attack ( "[PE…" at bounding box center [760, 181] width 216 height 247
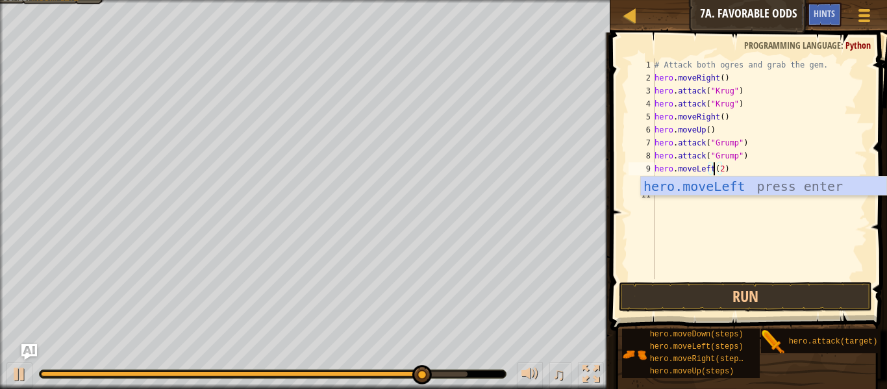
scroll to position [6, 8]
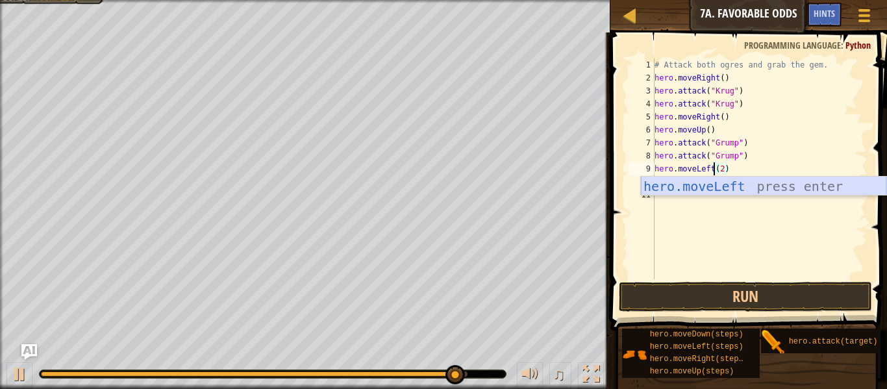
click at [737, 179] on div "hero.moveLeft press enter" at bounding box center [764, 206] width 246 height 58
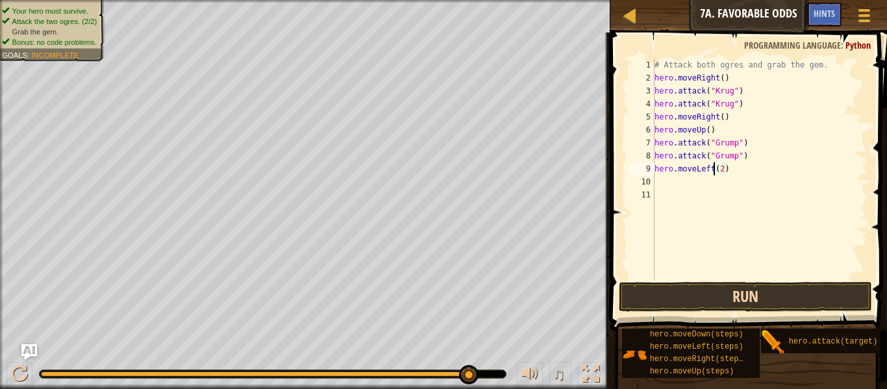
type textarea "hero.moveLeft(2)"
click at [764, 292] on button "Run" at bounding box center [745, 297] width 253 height 30
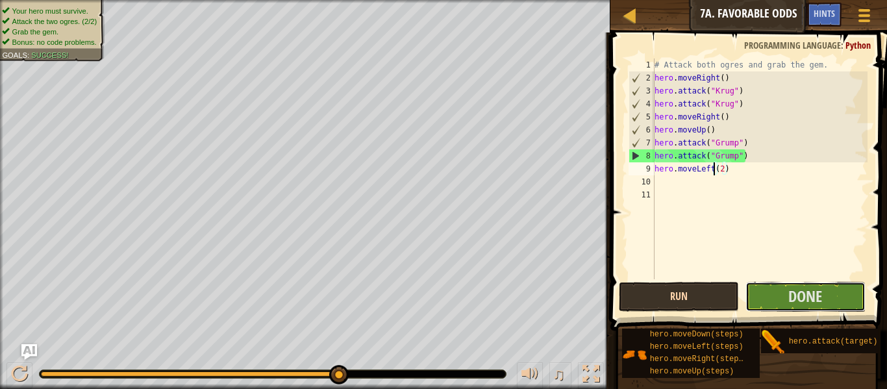
click at [764, 292] on button "Done" at bounding box center [806, 297] width 120 height 30
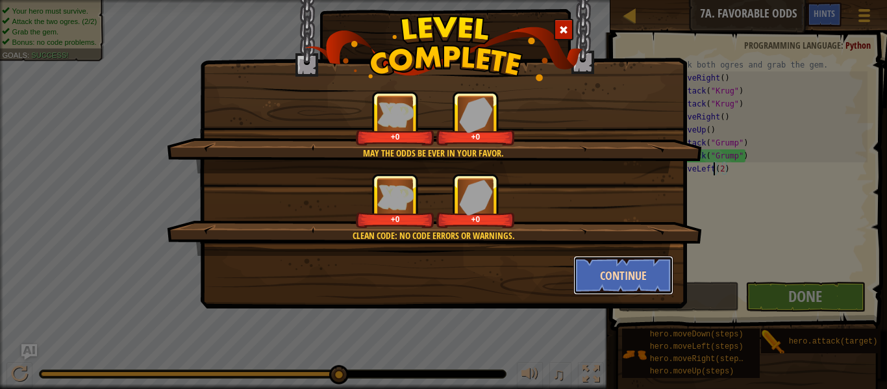
click at [590, 273] on button "Continue" at bounding box center [624, 275] width 101 height 39
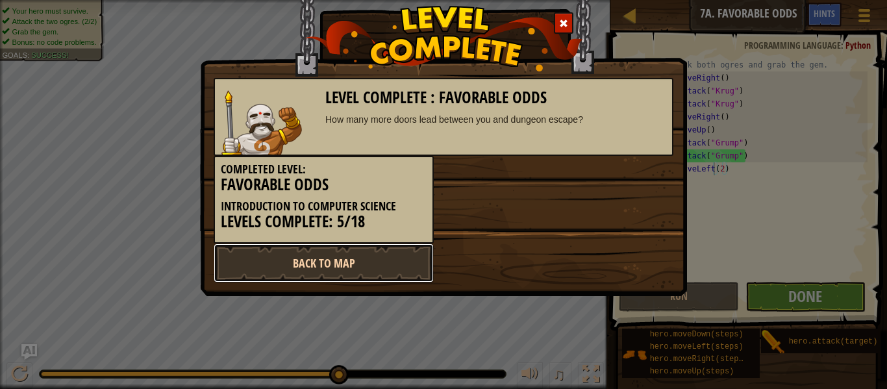
click at [301, 258] on link "Back to Map" at bounding box center [324, 263] width 220 height 39
